Goal: Transaction & Acquisition: Purchase product/service

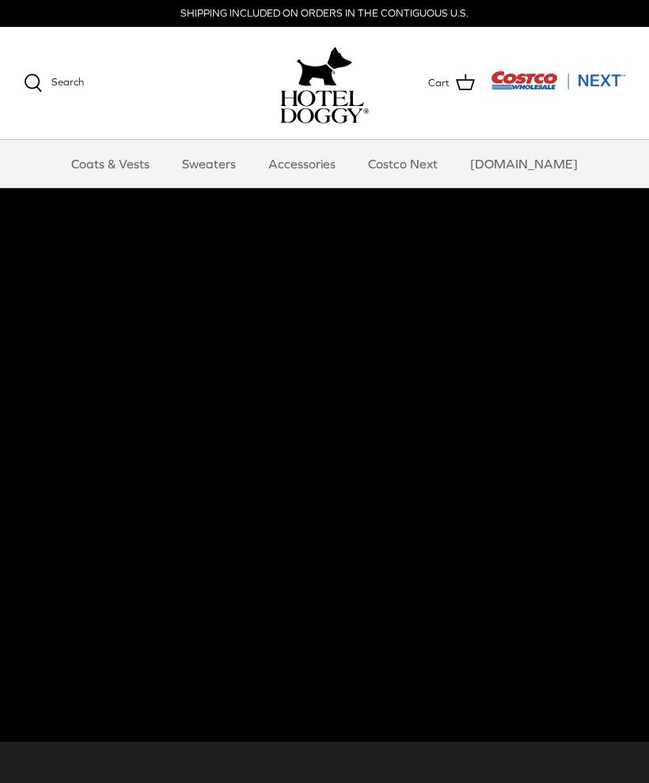
click at [230, 166] on link "Sweaters" at bounding box center [209, 163] width 82 height 47
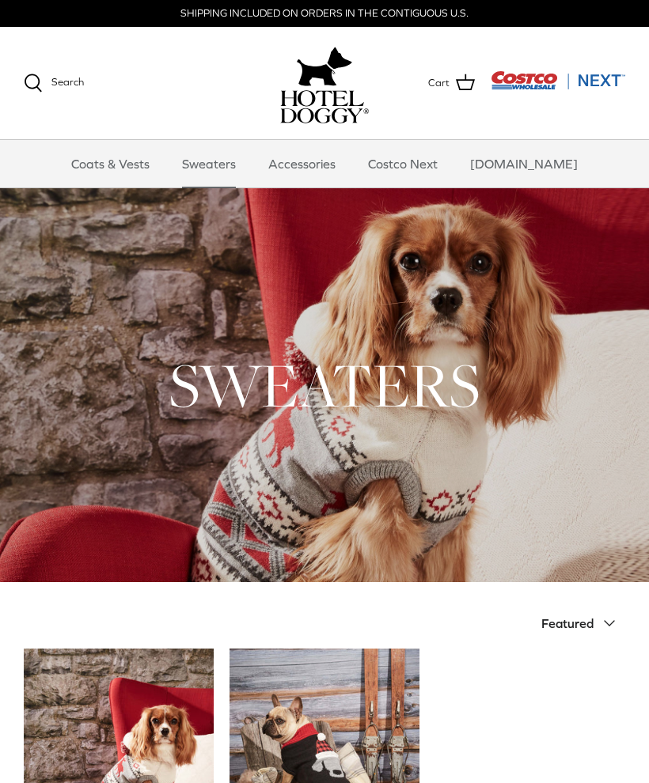
click at [343, 173] on link "Accessories" at bounding box center [302, 163] width 96 height 47
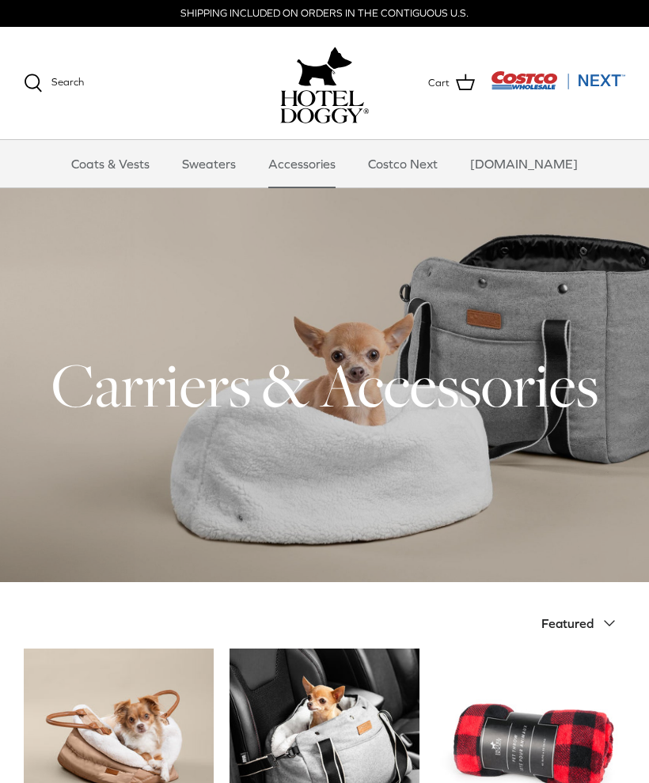
click at [404, 480] on div at bounding box center [324, 385] width 649 height 394
click at [590, 622] on span "Featured" at bounding box center [567, 623] width 52 height 14
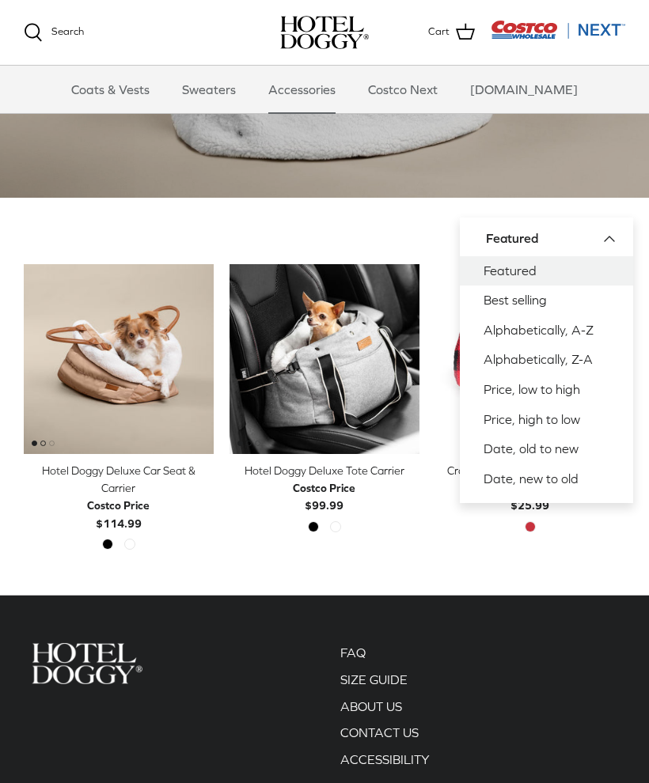
scroll to position [222, 0]
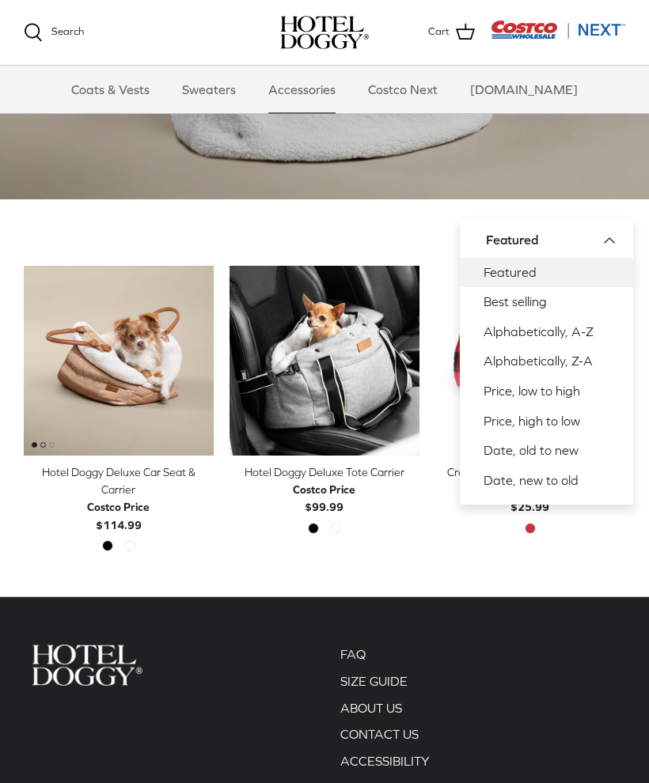
click at [619, 237] on button "Featured Down" at bounding box center [555, 240] width 139 height 35
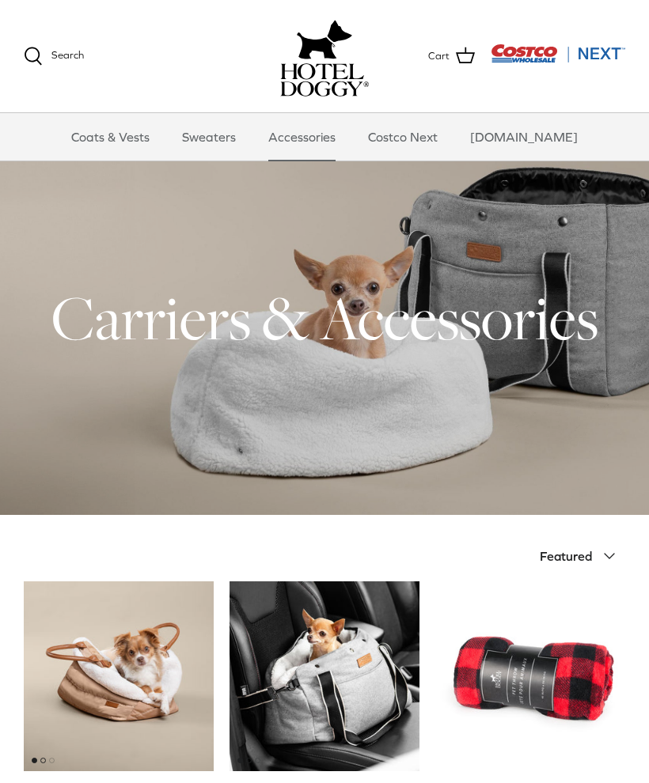
scroll to position [0, 0]
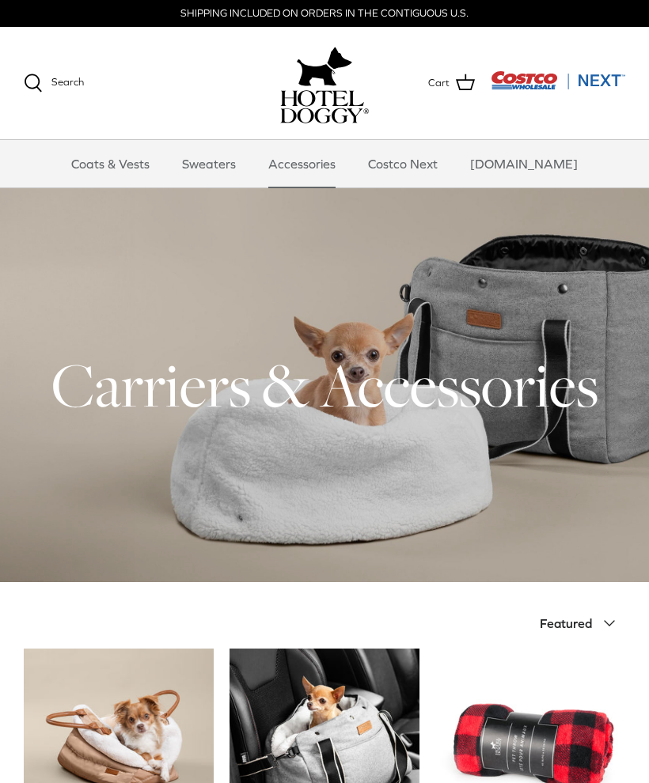
click at [431, 455] on div at bounding box center [324, 385] width 649 height 394
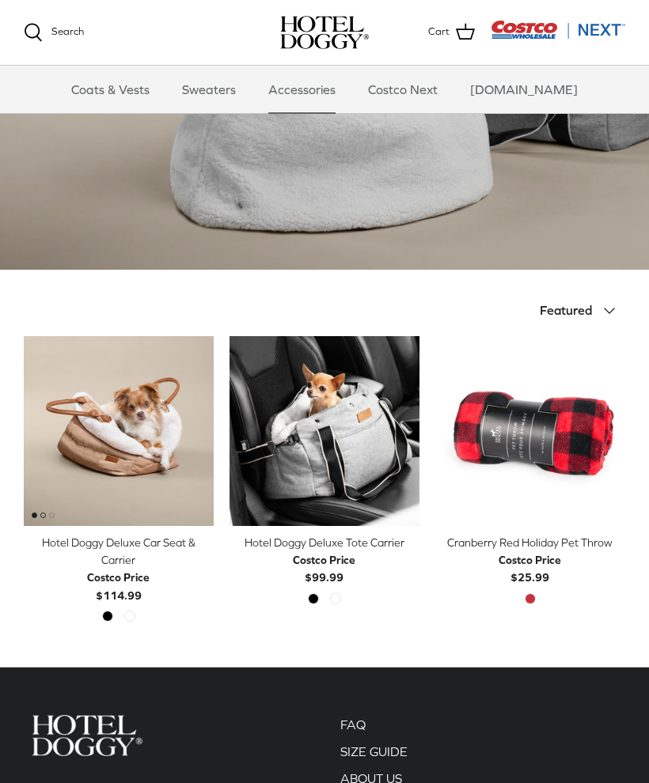
scroll to position [153, 0]
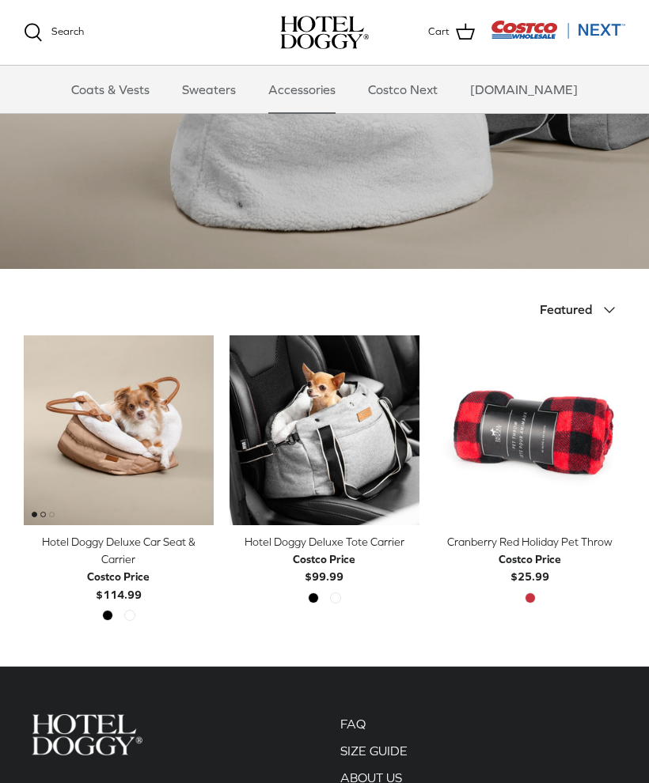
click at [360, 426] on img "Hotel Doggy Deluxe Tote Carrier" at bounding box center [324, 430] width 190 height 190
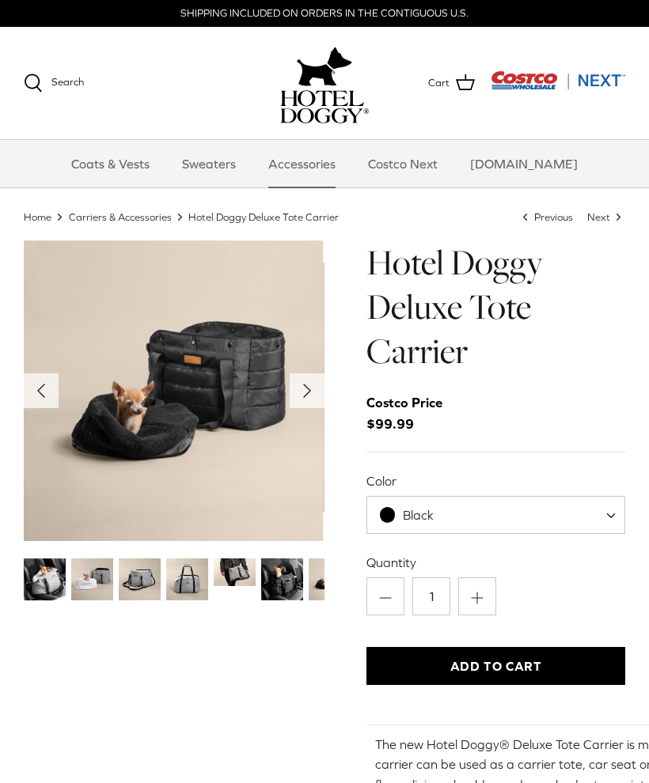
click at [96, 587] on img "Thumbnail Link" at bounding box center [92, 580] width 42 height 42
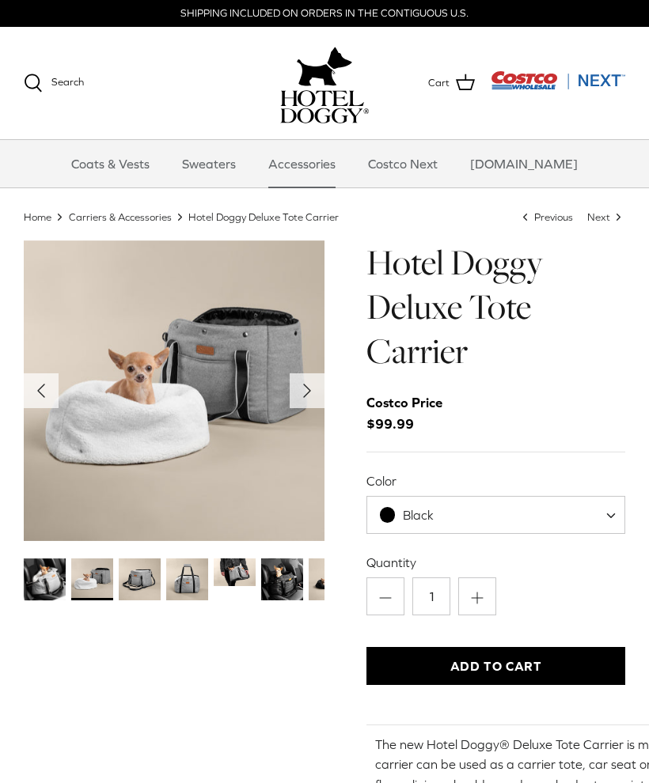
click at [156, 572] on img "Thumbnail Link" at bounding box center [140, 580] width 42 height 42
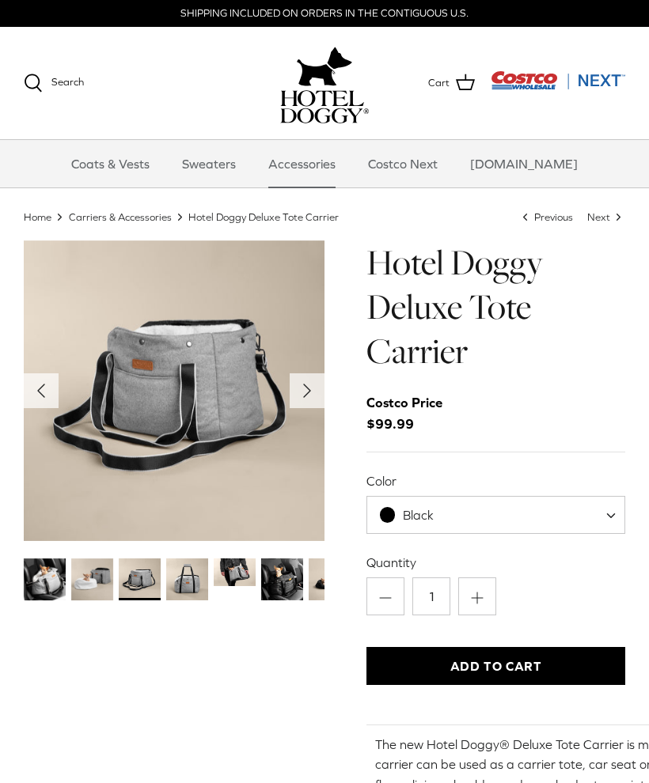
click at [193, 581] on img "Thumbnail Link" at bounding box center [187, 580] width 42 height 42
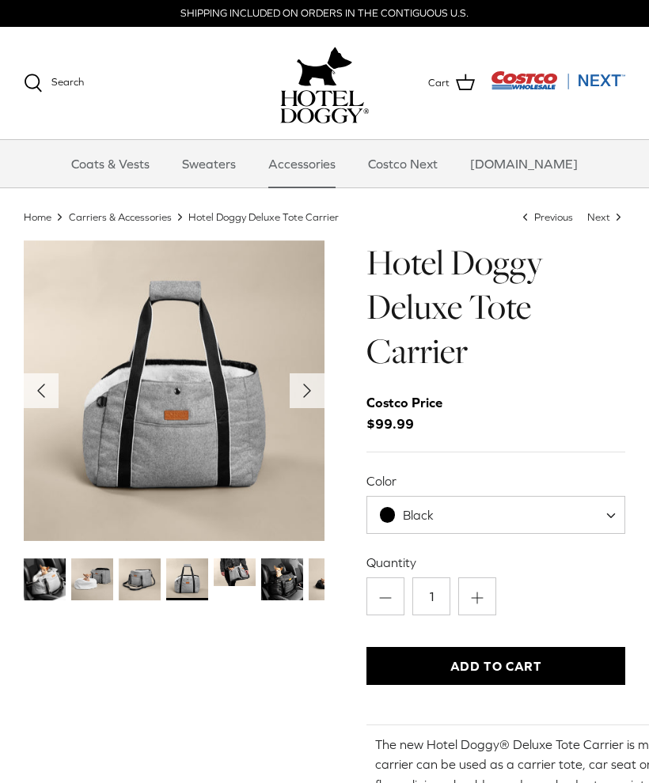
click at [244, 574] on img "Thumbnail Link" at bounding box center [235, 573] width 42 height 28
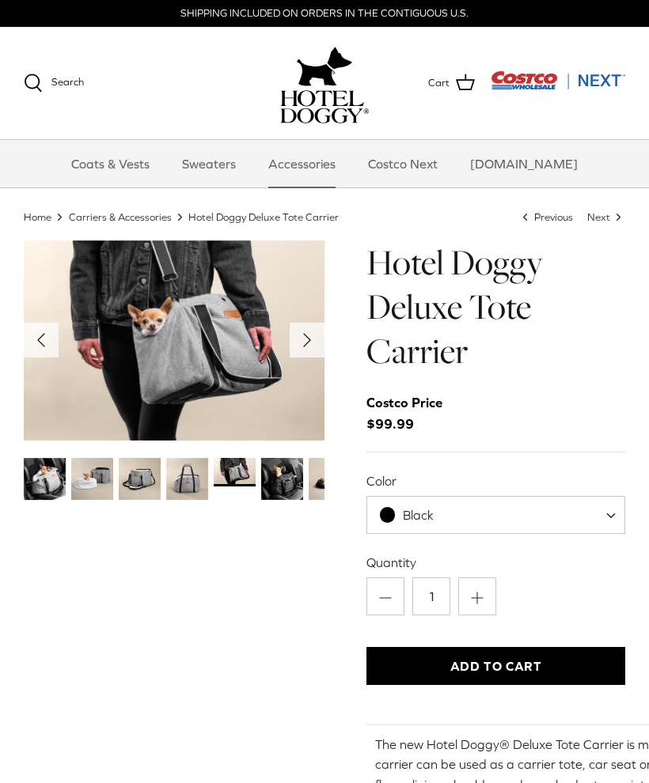
click at [289, 469] on img "Thumbnail Link" at bounding box center [282, 479] width 42 height 42
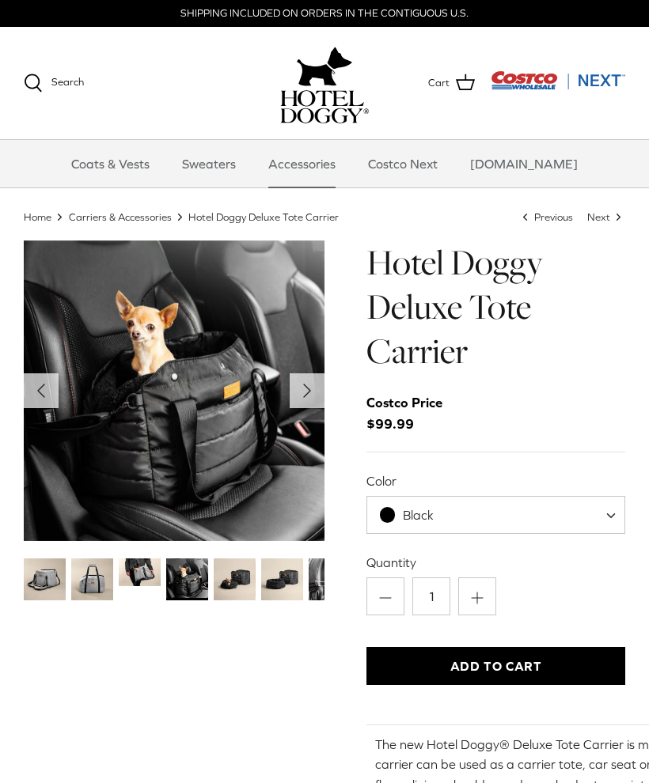
click at [243, 579] on img "Thumbnail Link" at bounding box center [235, 580] width 42 height 42
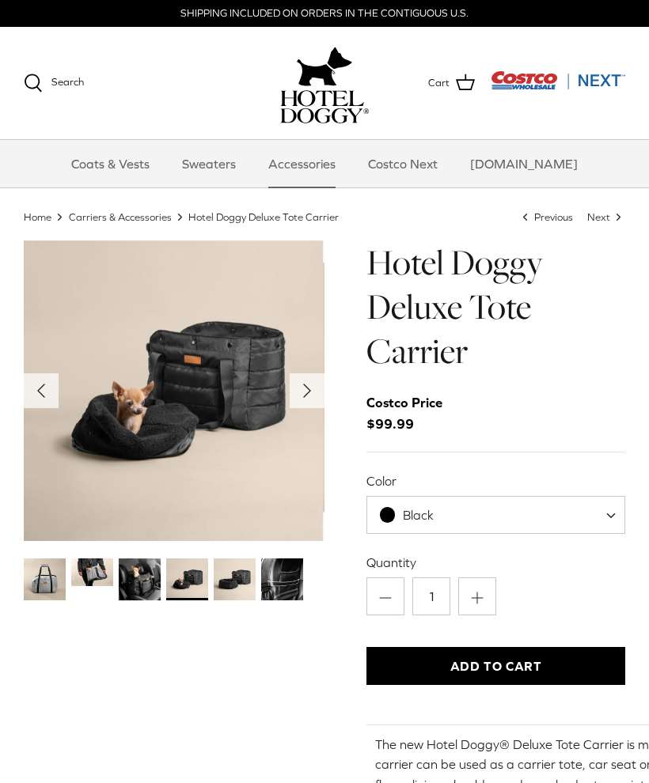
click at [298, 635] on div "Left Right" at bounding box center [174, 653] width 301 height 825
click at [208, 583] on img "Thumbnail Link" at bounding box center [187, 580] width 42 height 42
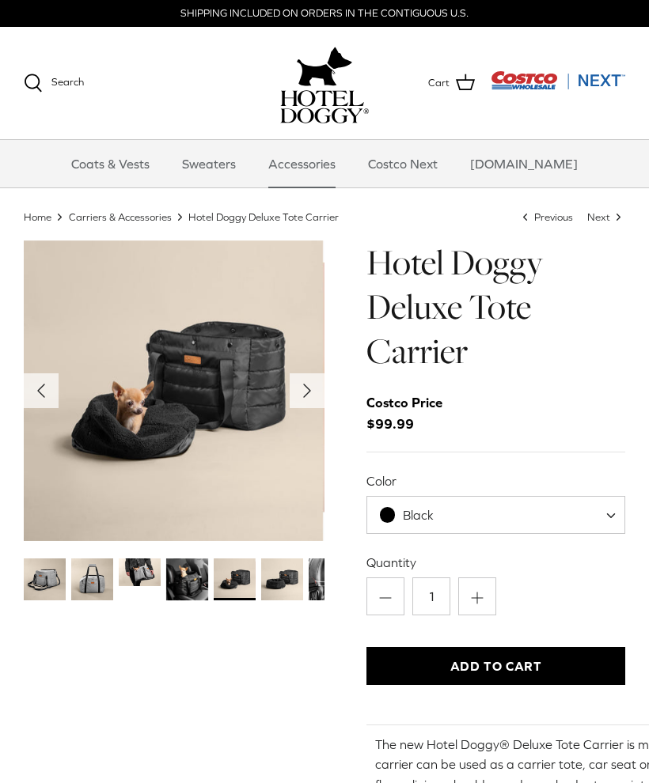
click at [269, 582] on img "Thumbnail Link" at bounding box center [282, 580] width 42 height 42
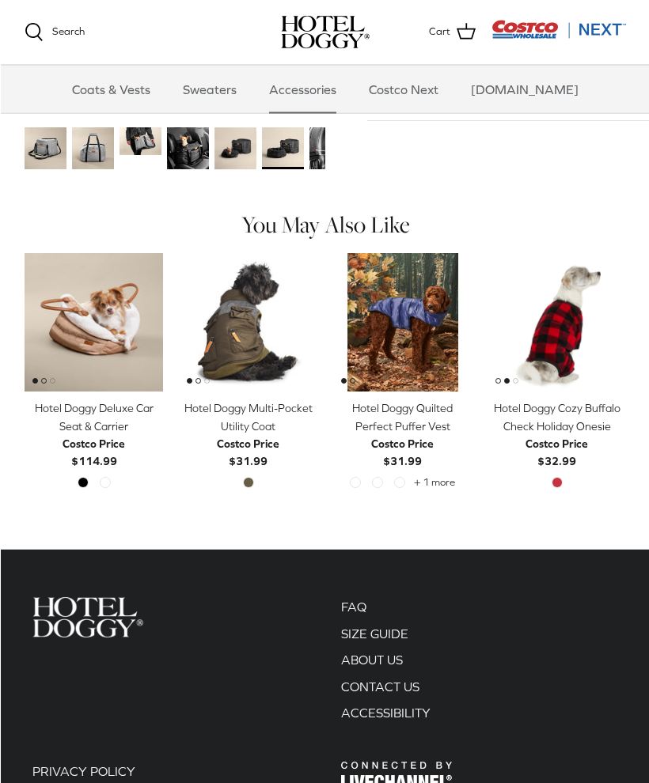
scroll to position [730, 0]
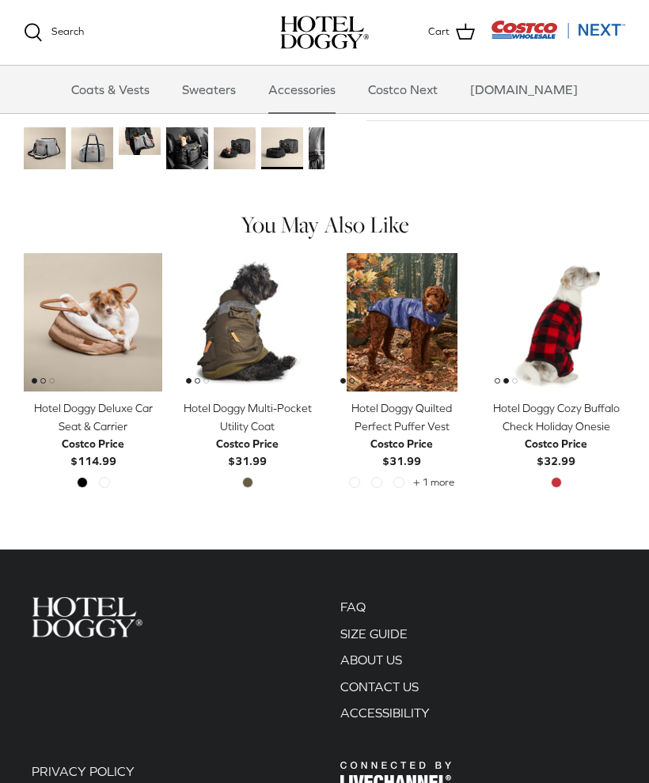
click at [426, 89] on link "Costco Next" at bounding box center [403, 89] width 98 height 47
